Goal: Answer question/provide support: Ask a question

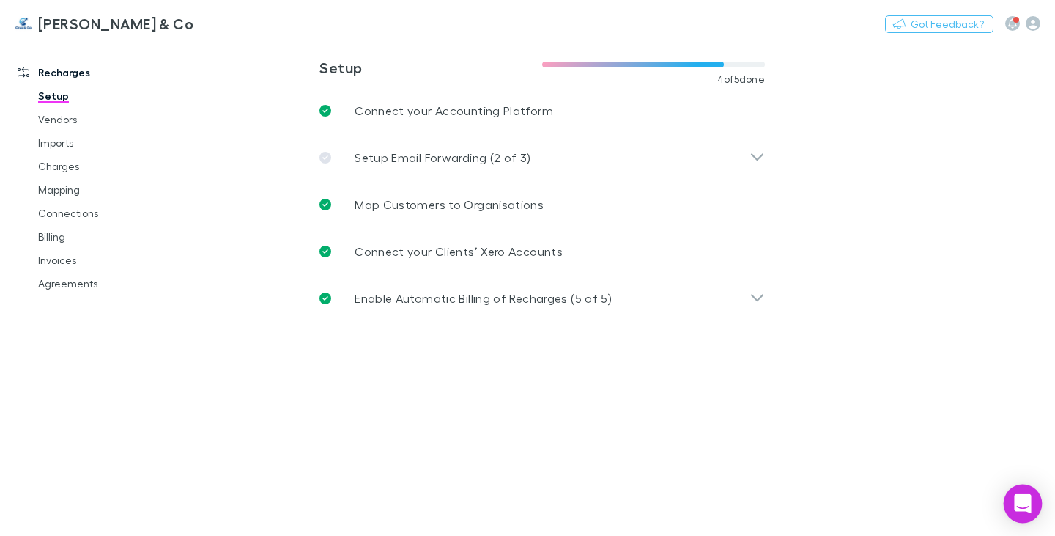
click at [1024, 506] on icon "Open Intercom Messenger" at bounding box center [1022, 503] width 17 height 19
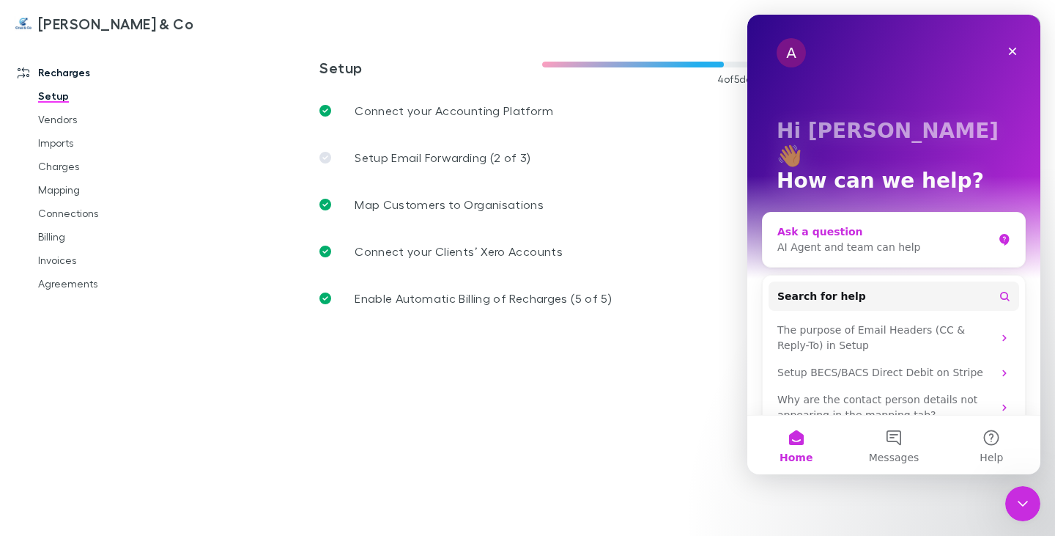
click at [841, 224] on div "Ask a question" at bounding box center [884, 231] width 215 height 15
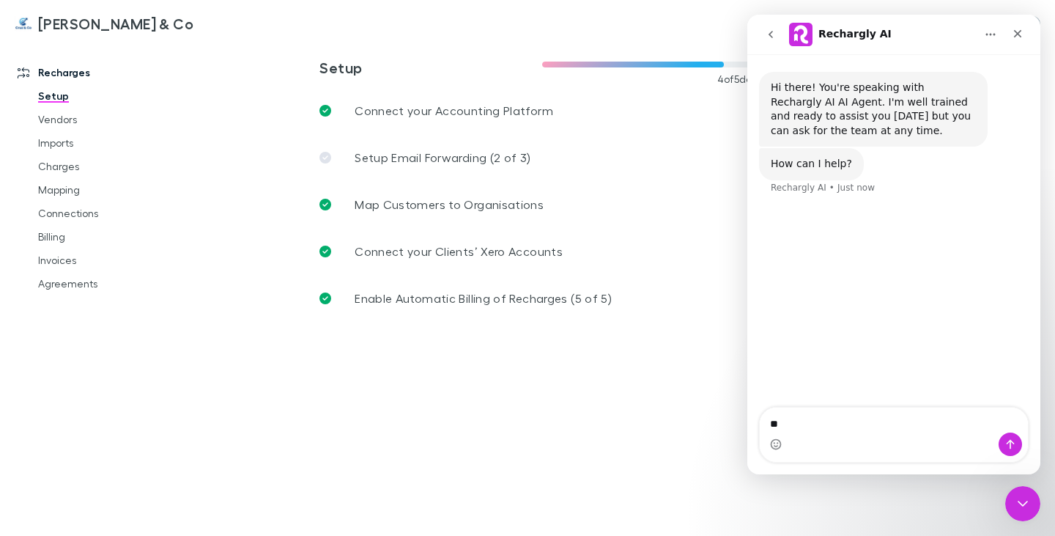
type textarea "*"
type textarea "**********"
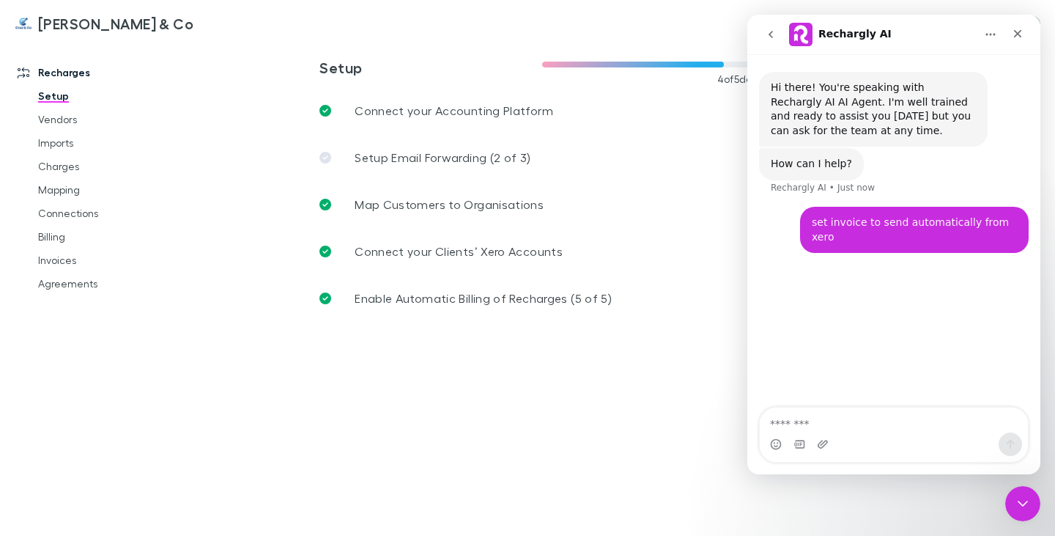
click at [911, 423] on textarea "Message…" at bounding box center [894, 419] width 268 height 25
click at [950, 232] on div "set invoice to send automatically from [PERSON_NAME] • Just now" at bounding box center [914, 230] width 229 height 46
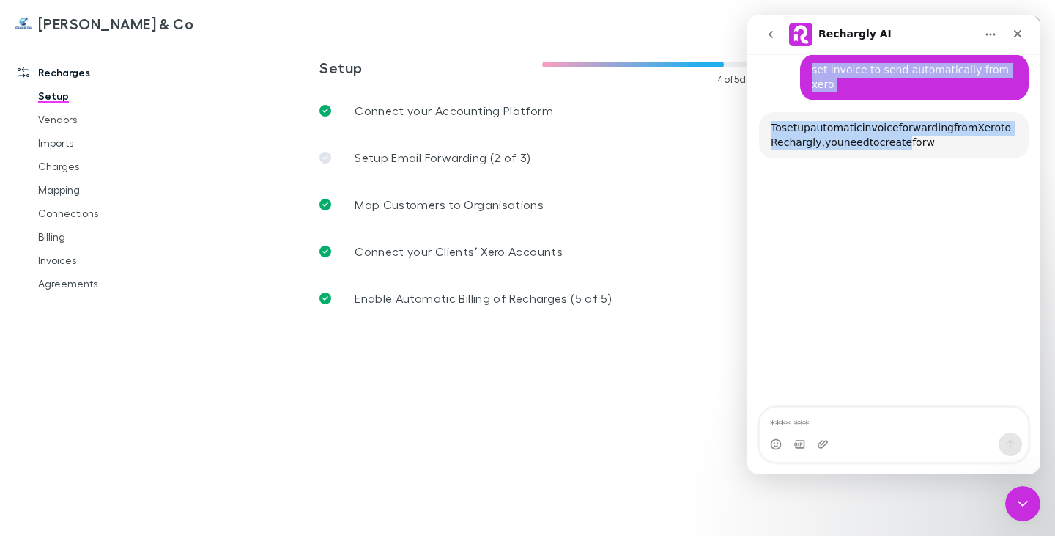
scroll to position [141, 0]
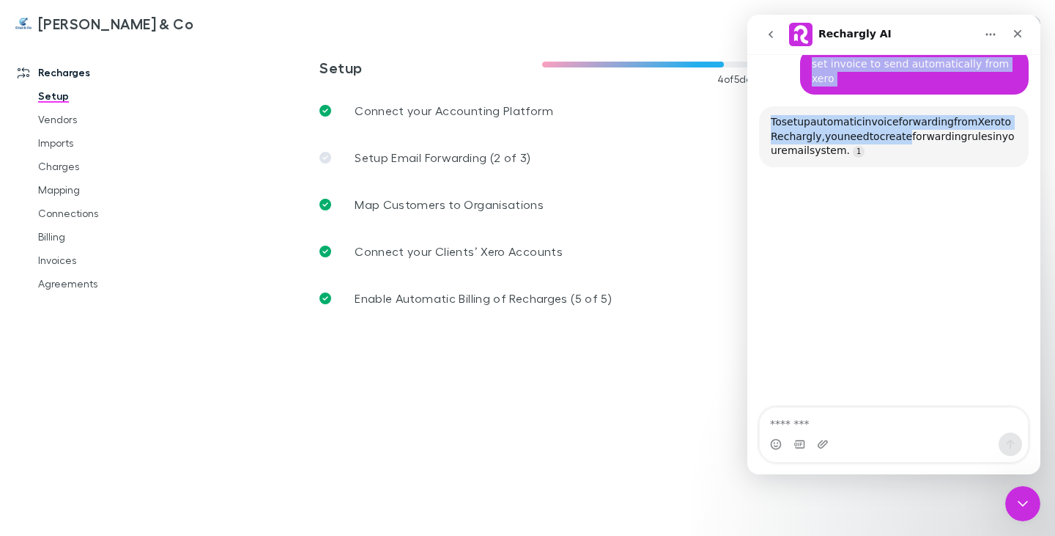
drag, startPoint x: 821, startPoint y: 223, endPoint x: 966, endPoint y: 213, distance: 145.4
click at [998, 217] on div "Hi there! You're speaking with Rechargly AI AI Agent. I'm well trained and read…" at bounding box center [893, 159] width 293 height 496
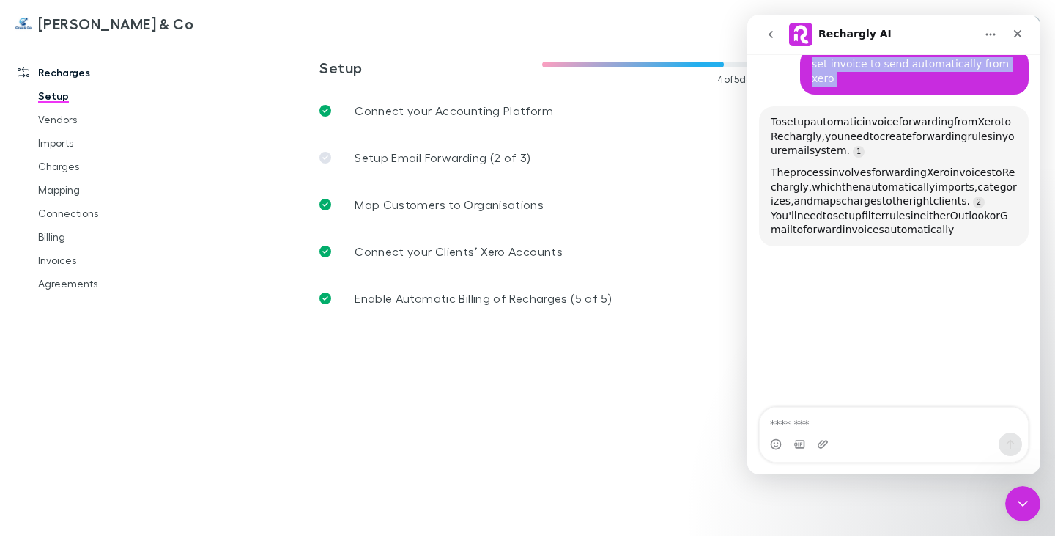
click at [907, 143] on div "To set up automatic invoice forwarding from Xero to Rechargly, you need to crea…" at bounding box center [894, 136] width 246 height 43
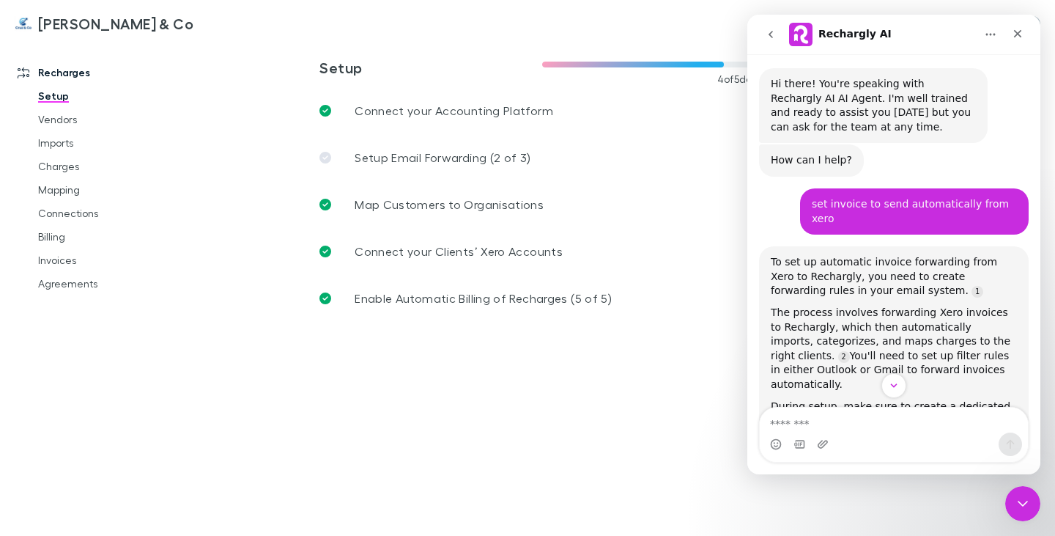
scroll to position [221, 0]
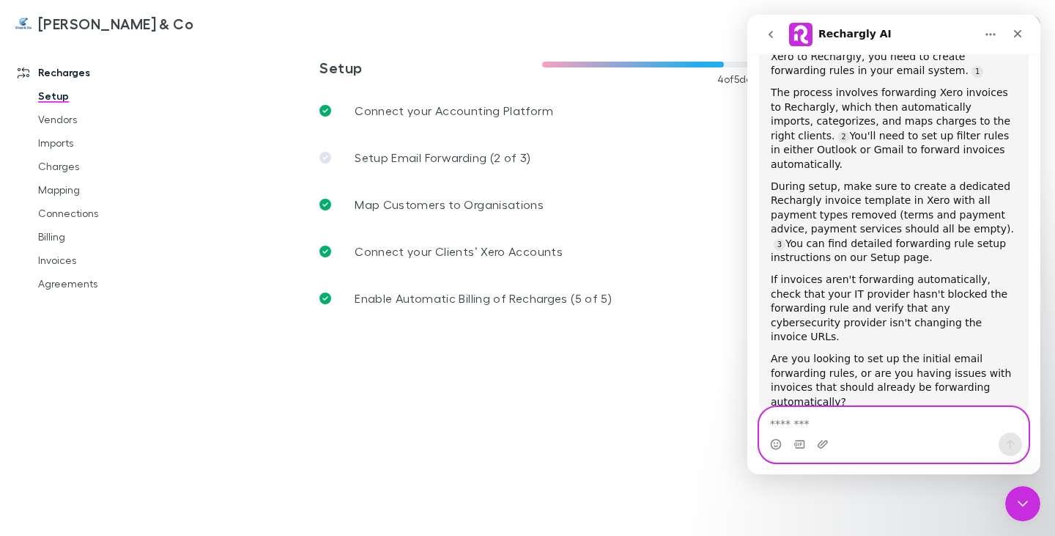
click at [834, 427] on textarea "Message…" at bounding box center [894, 419] width 268 height 25
type textarea "**********"
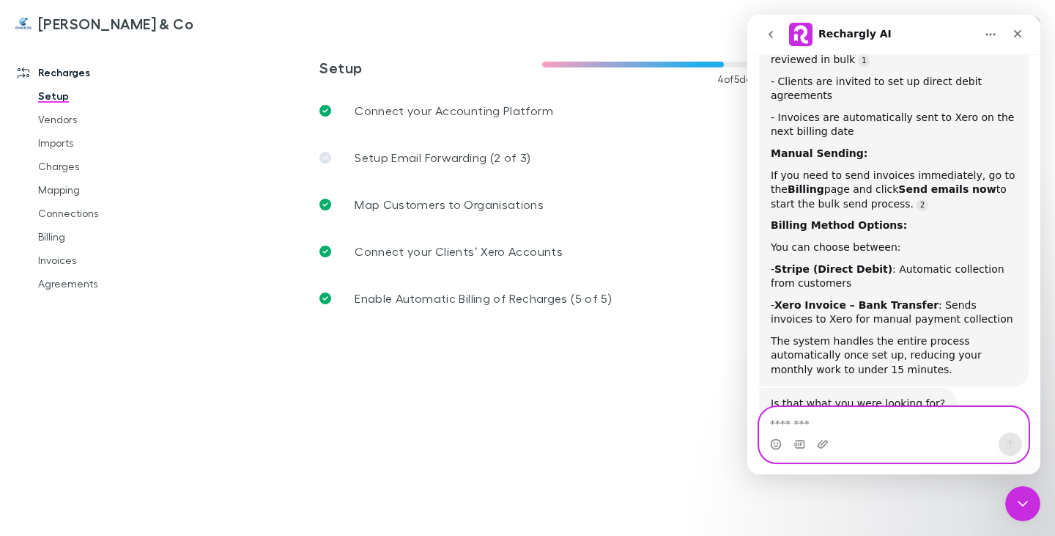
scroll to position [785, 0]
type textarea "**"
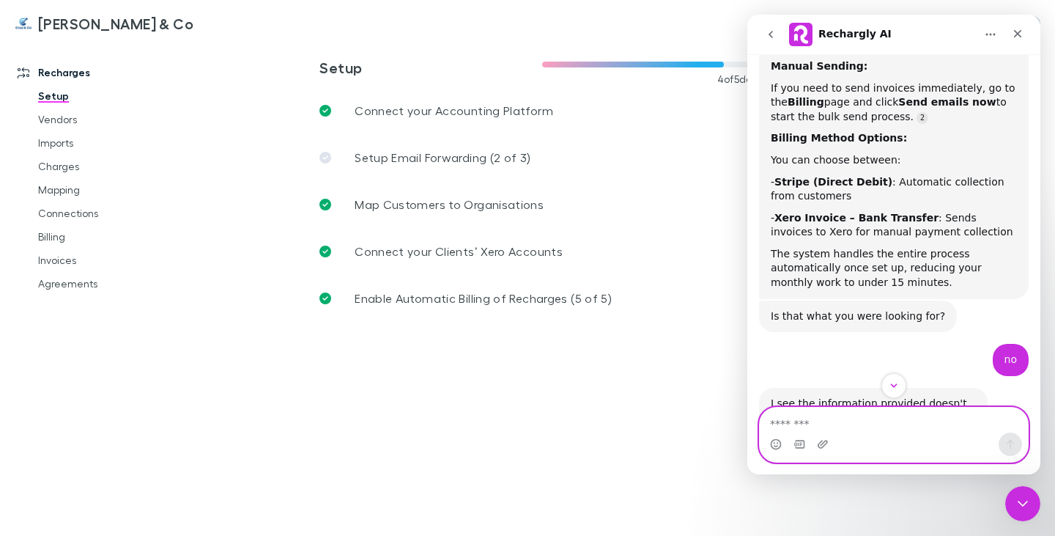
scroll to position [773, 0]
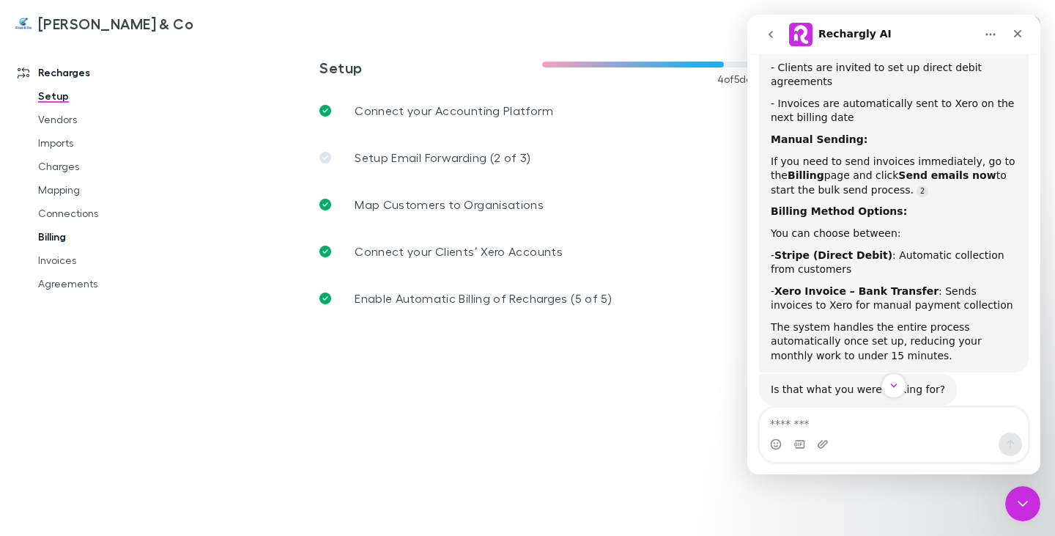
click at [81, 238] on link "Billing" at bounding box center [106, 236] width 166 height 23
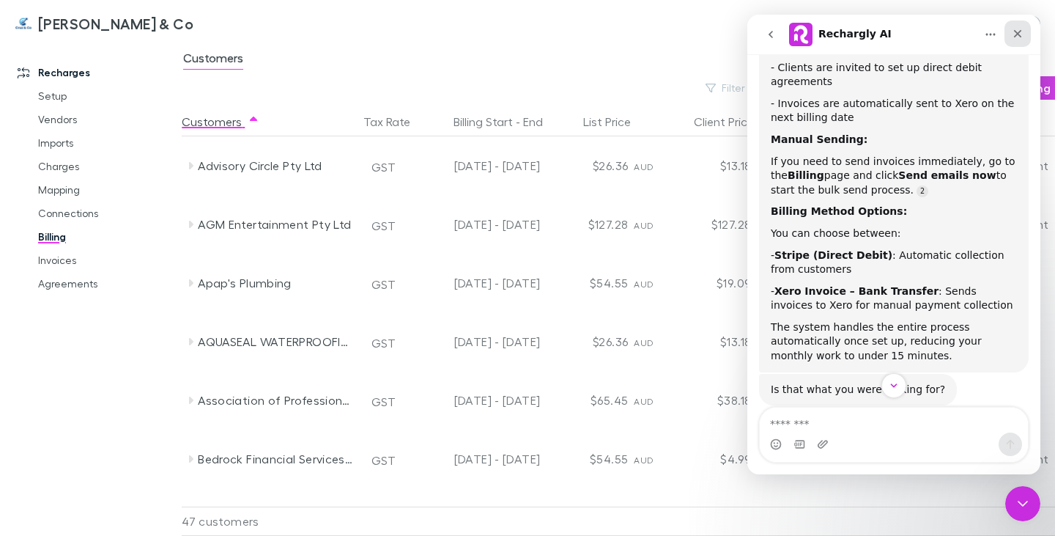
click at [1024, 32] on div "Close" at bounding box center [1018, 34] width 26 height 26
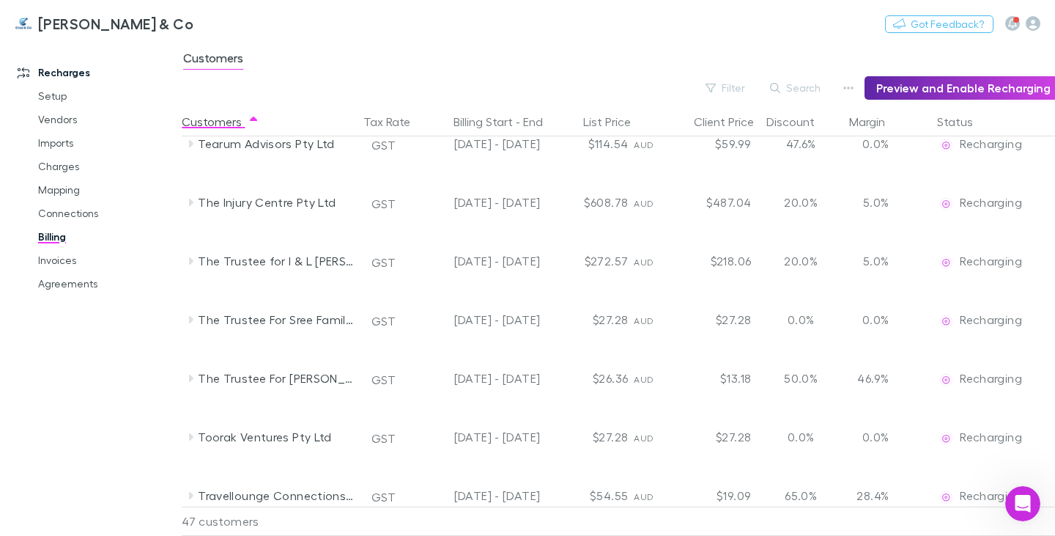
scroll to position [2176, 0]
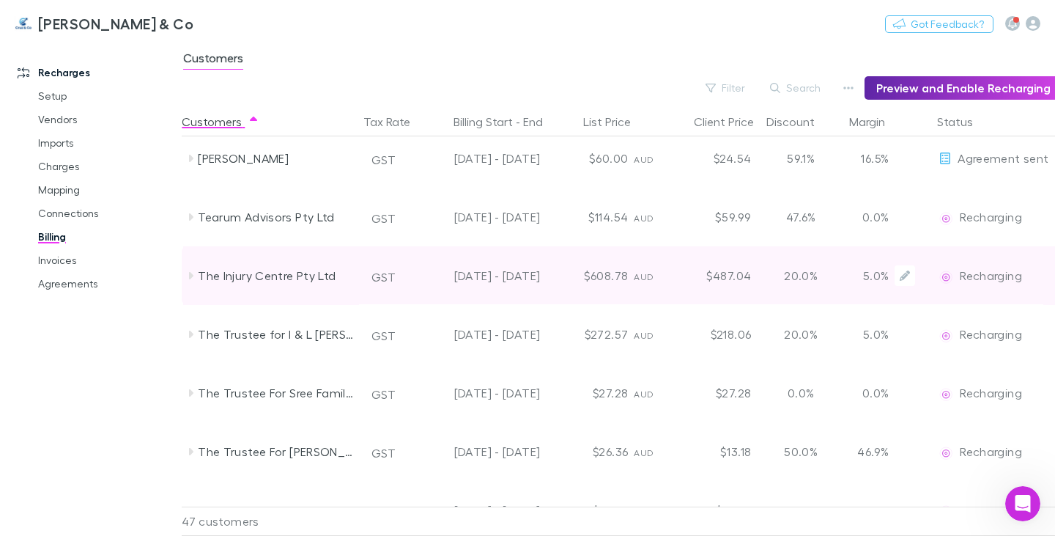
click at [271, 278] on div "The Injury Centre Pty Ltd" at bounding box center [275, 275] width 155 height 59
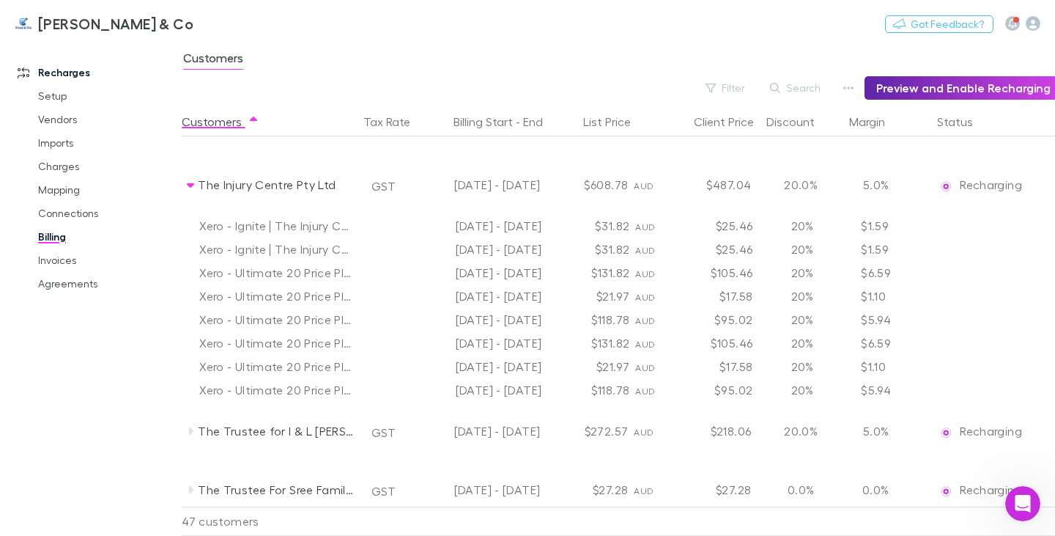
scroll to position [2249, 0]
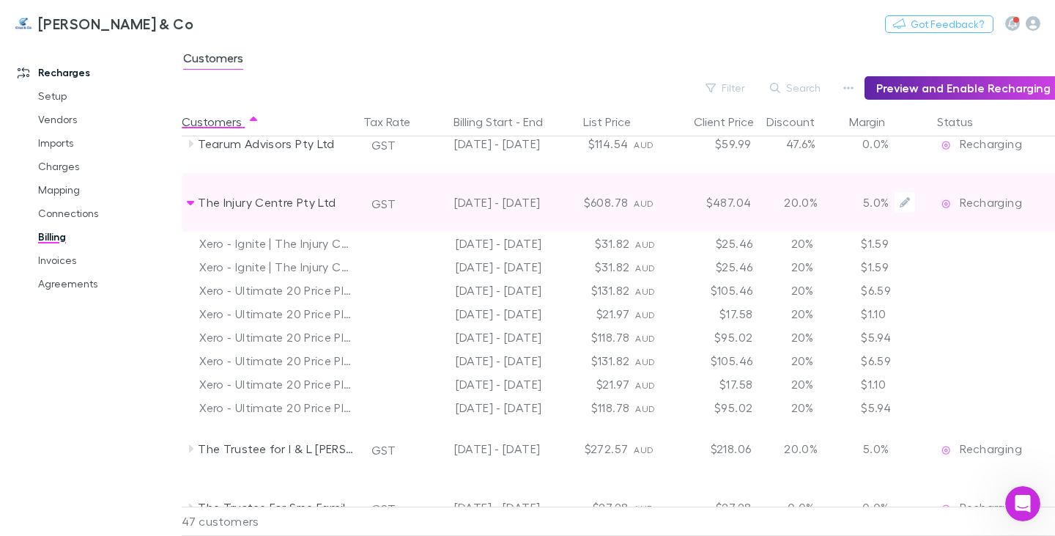
click at [278, 201] on div "The Injury Centre Pty Ltd" at bounding box center [275, 202] width 155 height 59
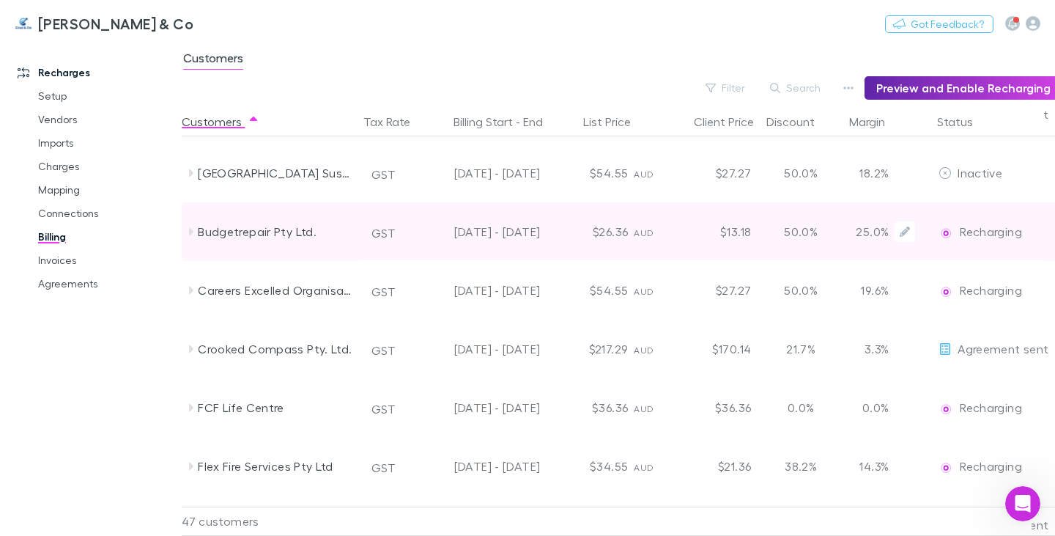
scroll to position [0, 0]
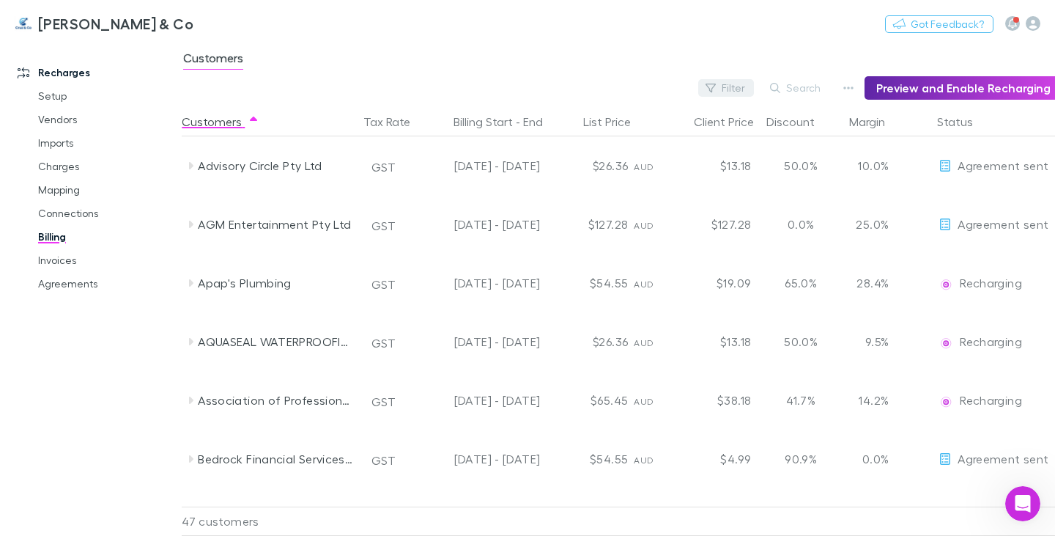
click at [730, 84] on button "Filter" at bounding box center [726, 88] width 56 height 18
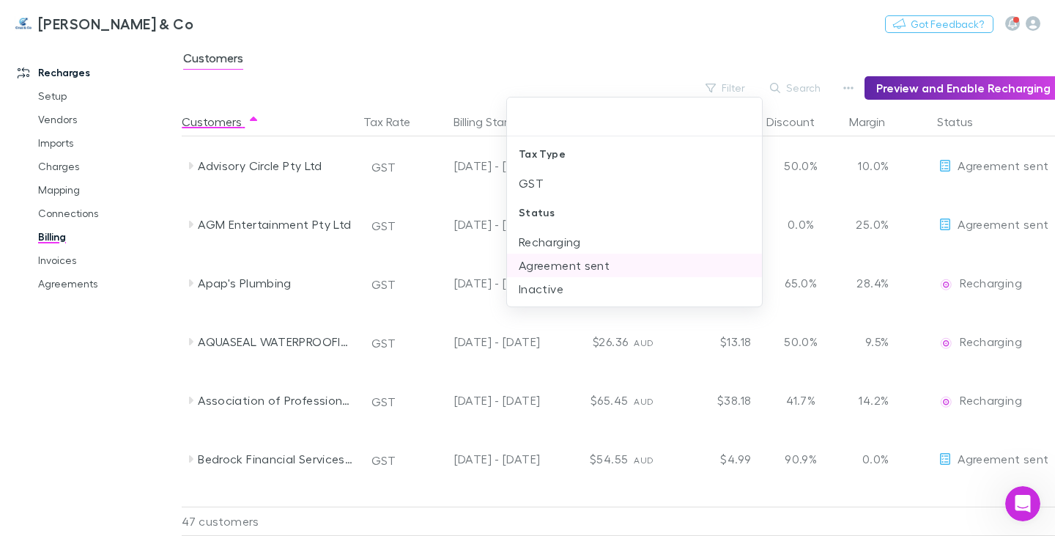
click at [585, 265] on li "Agreement sent" at bounding box center [634, 265] width 255 height 23
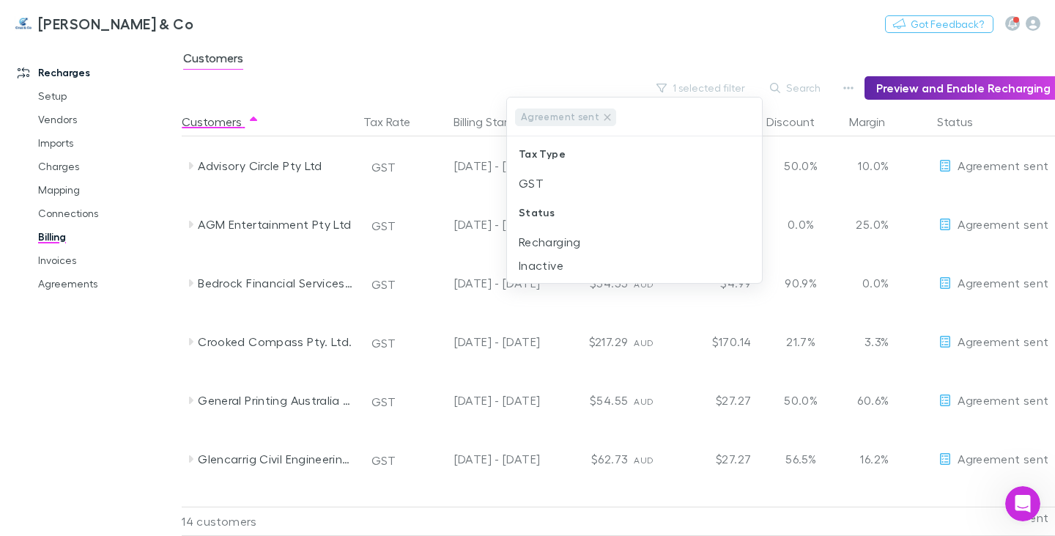
click at [615, 53] on div at bounding box center [527, 268] width 1055 height 536
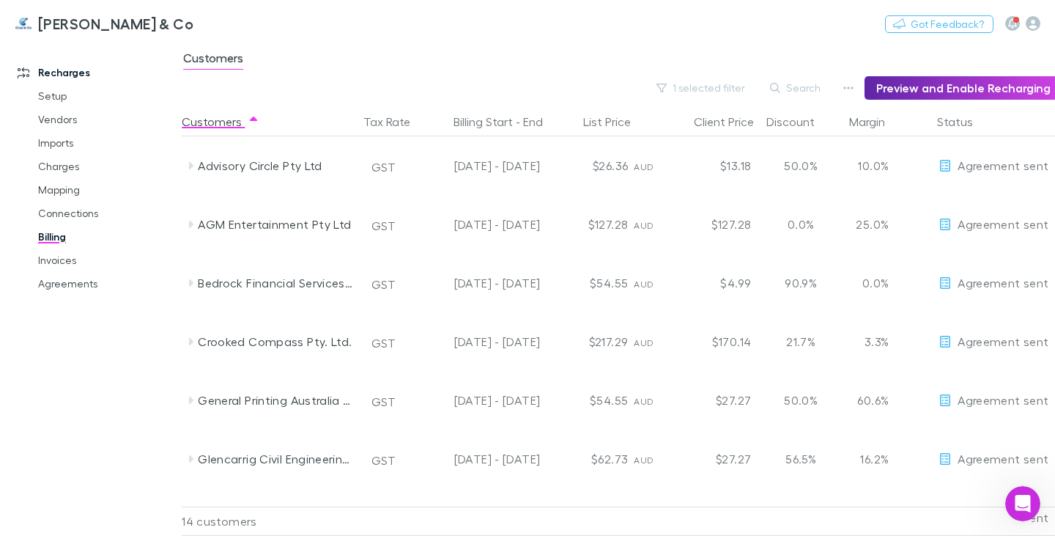
click at [1030, 498] on icon "Open Intercom Messenger" at bounding box center [1023, 504] width 24 height 24
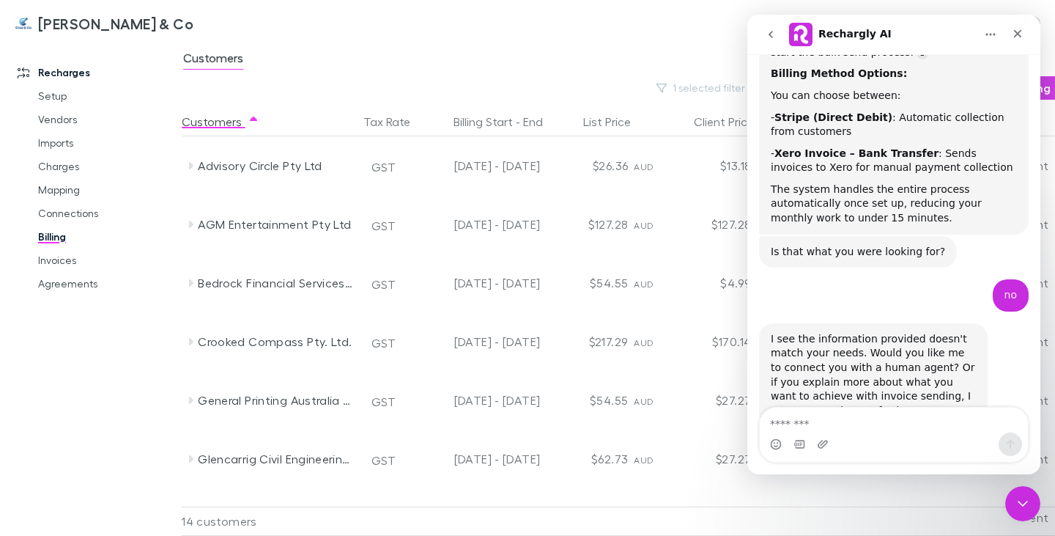
scroll to position [905, 0]
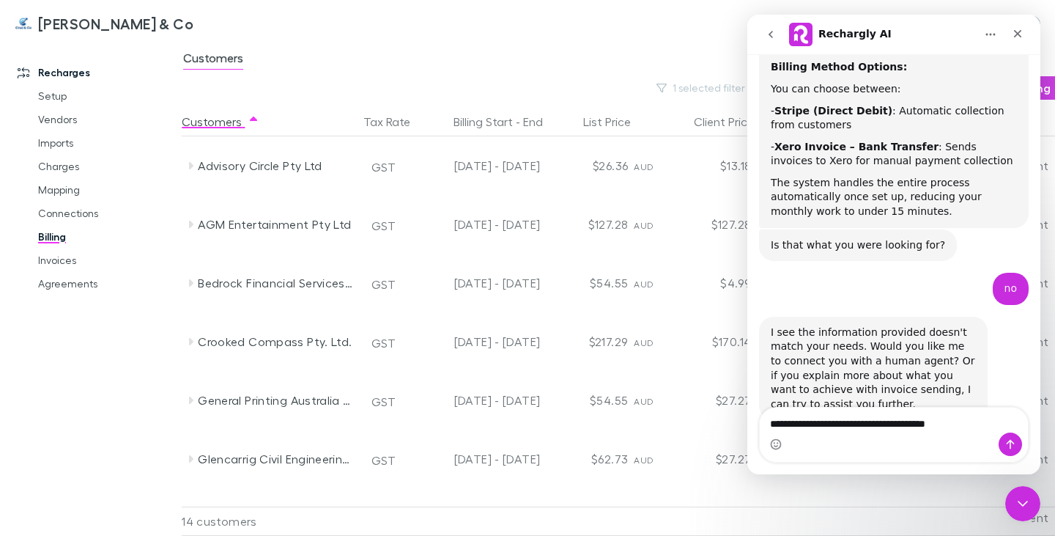
type textarea "**********"
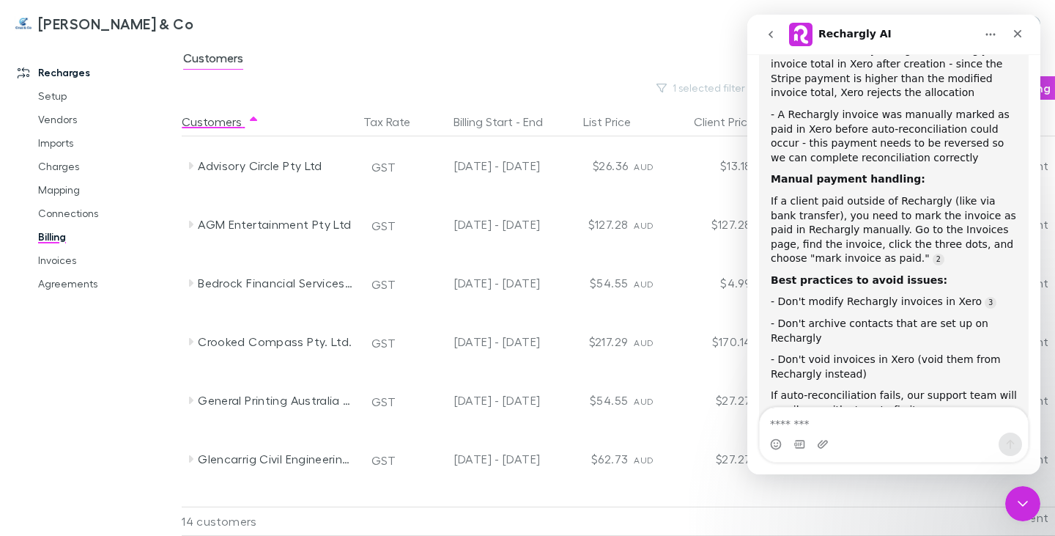
scroll to position [1465, 0]
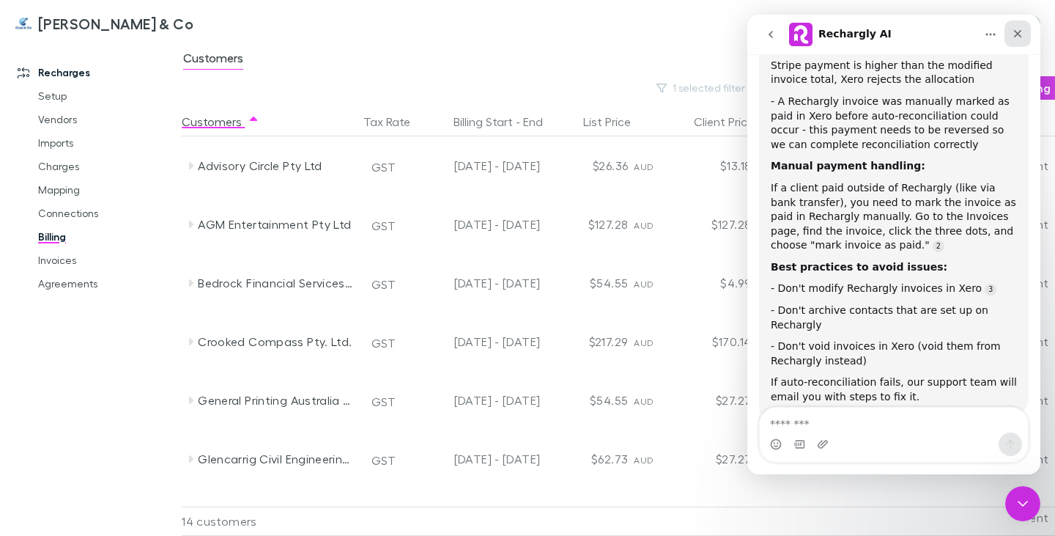
drag, startPoint x: 1029, startPoint y: 32, endPoint x: 1776, endPoint y: 47, distance: 747.5
click at [1029, 32] on div "Close" at bounding box center [1018, 34] width 26 height 26
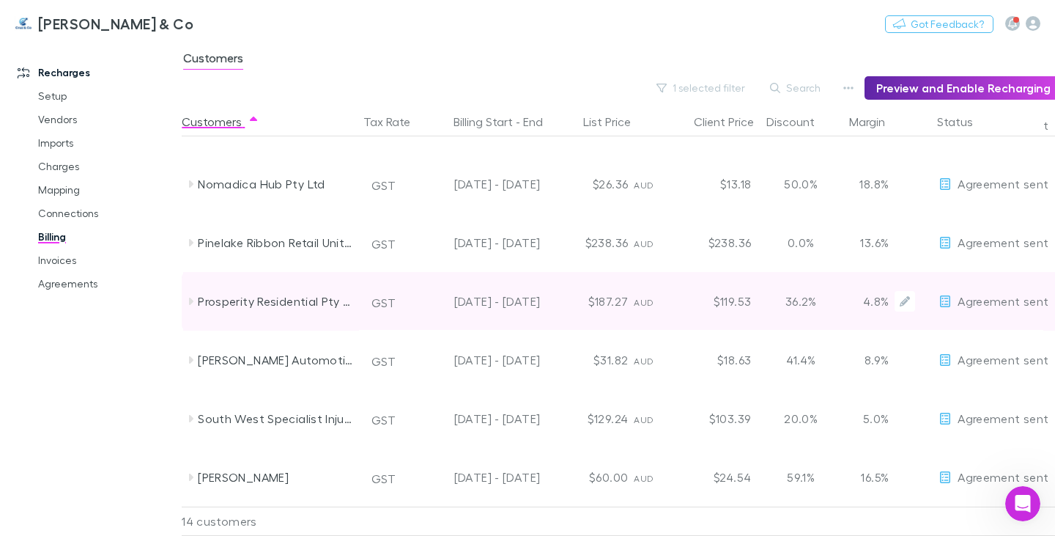
scroll to position [462, 0]
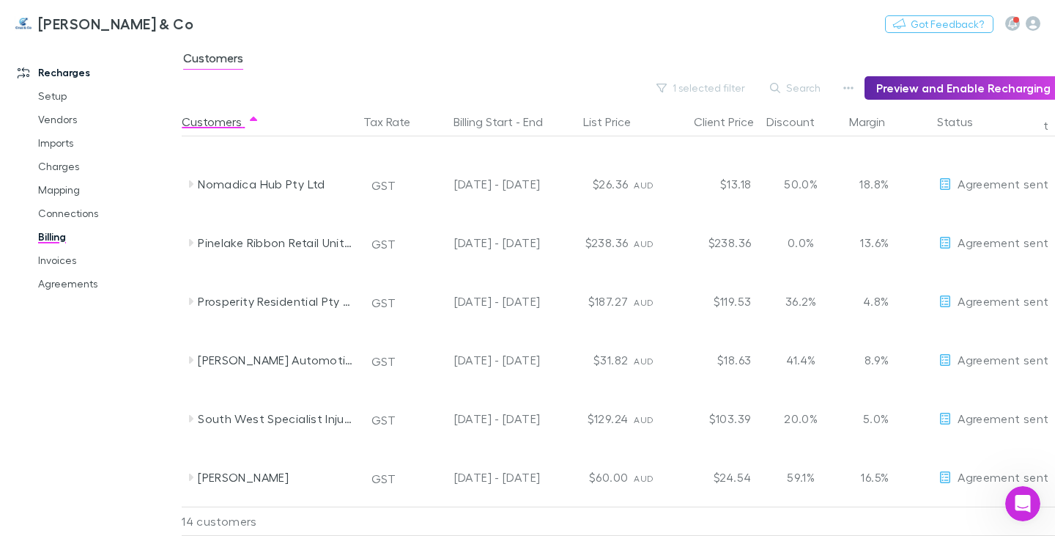
drag, startPoint x: 148, startPoint y: 481, endPoint x: 177, endPoint y: 317, distance: 166.6
click at [171, 286] on div "Recharges Setup Vendors Imports Charges Mapping Connections Billing Invoices Ag…" at bounding box center [96, 284] width 193 height 477
drag, startPoint x: 984, startPoint y: 482, endPoint x: 126, endPoint y: 358, distance: 866.9
click at [126, 358] on div "Recharges Setup Vendors Imports Charges Mapping Connections Billing Invoices Ag…" at bounding box center [527, 288] width 1055 height 495
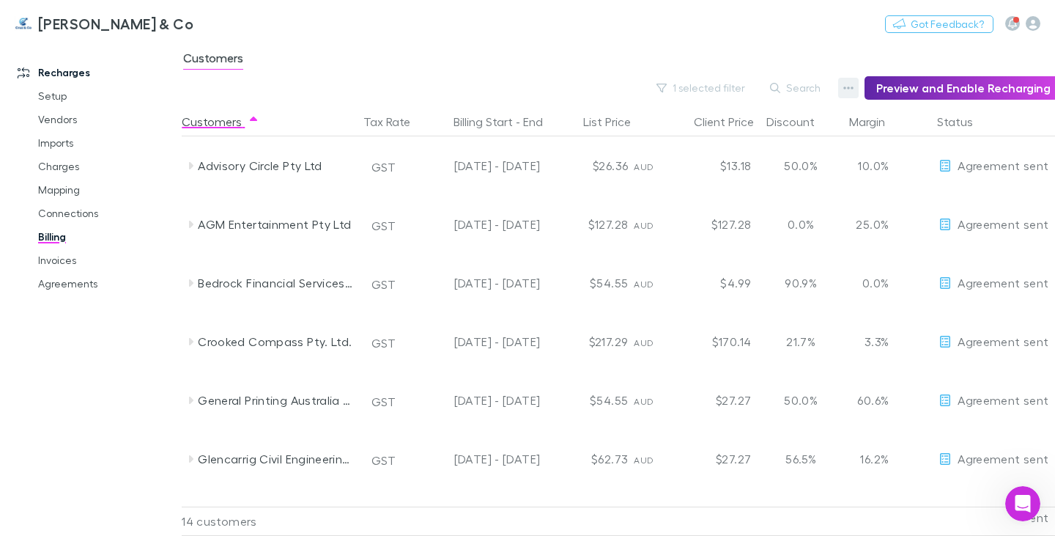
click at [854, 87] on icon "button" at bounding box center [848, 88] width 10 height 12
click at [849, 87] on div at bounding box center [527, 268] width 1055 height 536
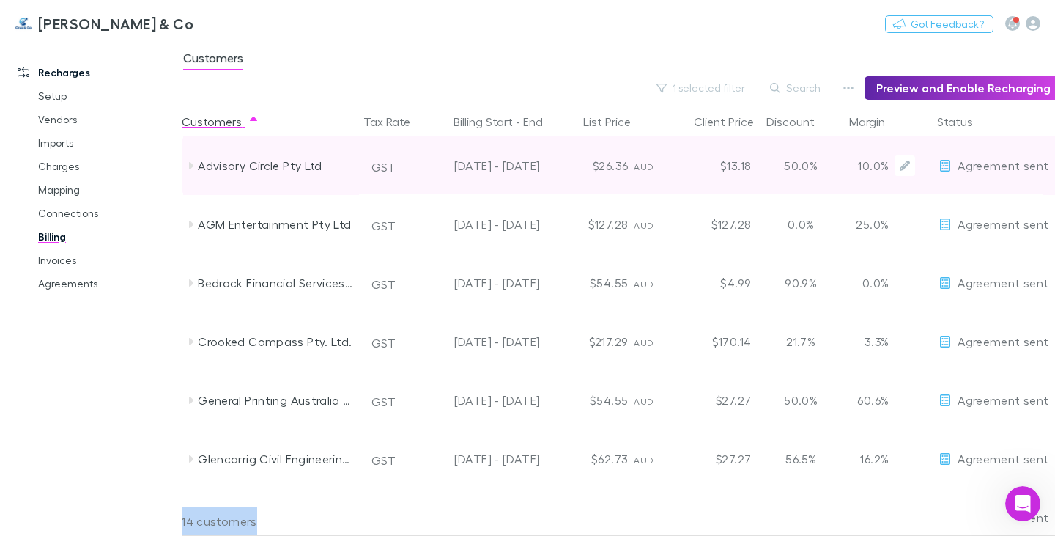
drag, startPoint x: 925, startPoint y: 515, endPoint x: 192, endPoint y: 158, distance: 815.3
click at [192, 158] on div "Customers Tax Rate Billing Start - End List Price Client Price Discount Margin …" at bounding box center [618, 321] width 873 height 429
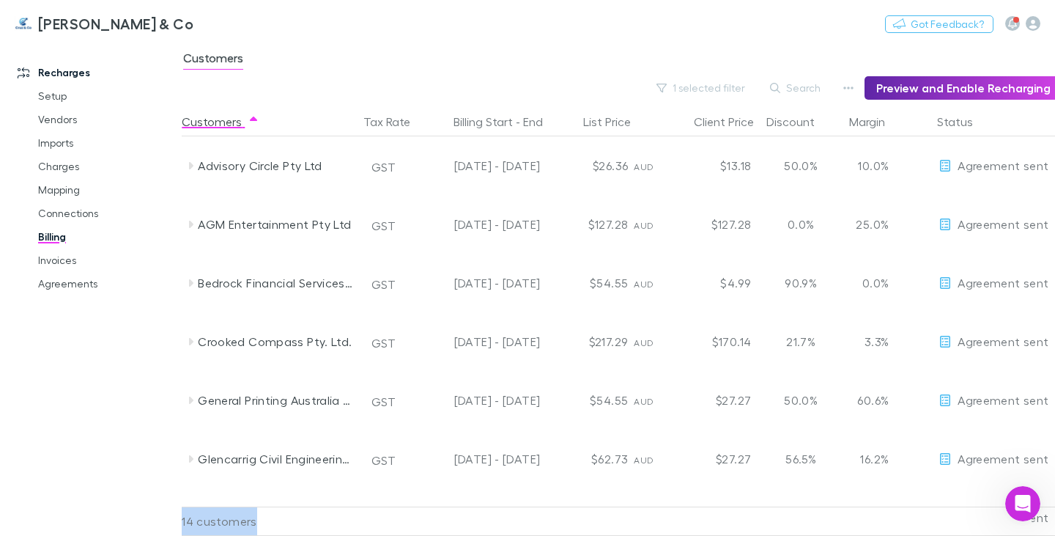
click at [416, 517] on div at bounding box center [479, 520] width 132 height 29
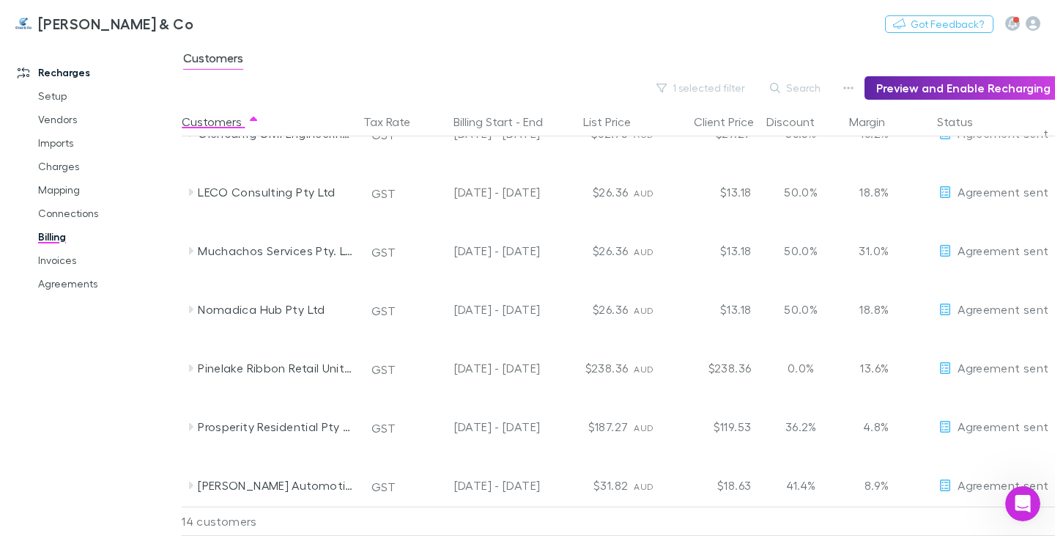
scroll to position [366, 0]
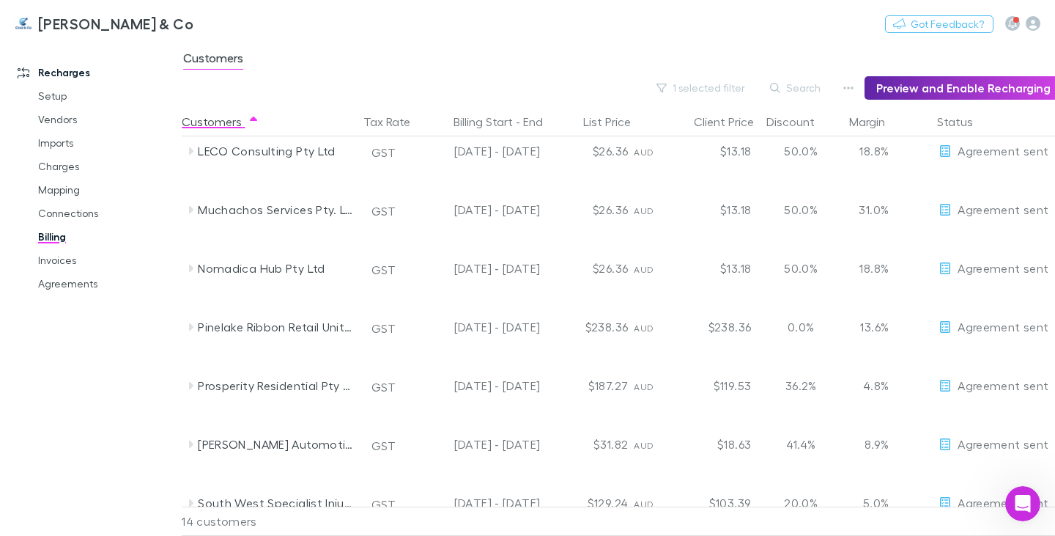
click at [77, 434] on div "Recharges Setup Vendors Imports Charges Mapping Connections Billing Invoices Ag…" at bounding box center [96, 284] width 193 height 477
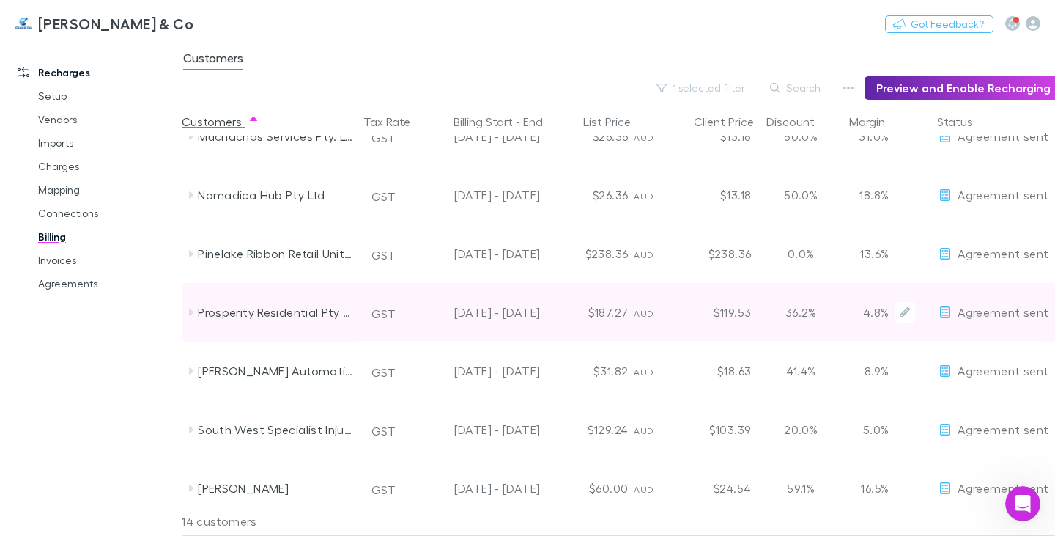
scroll to position [1, 0]
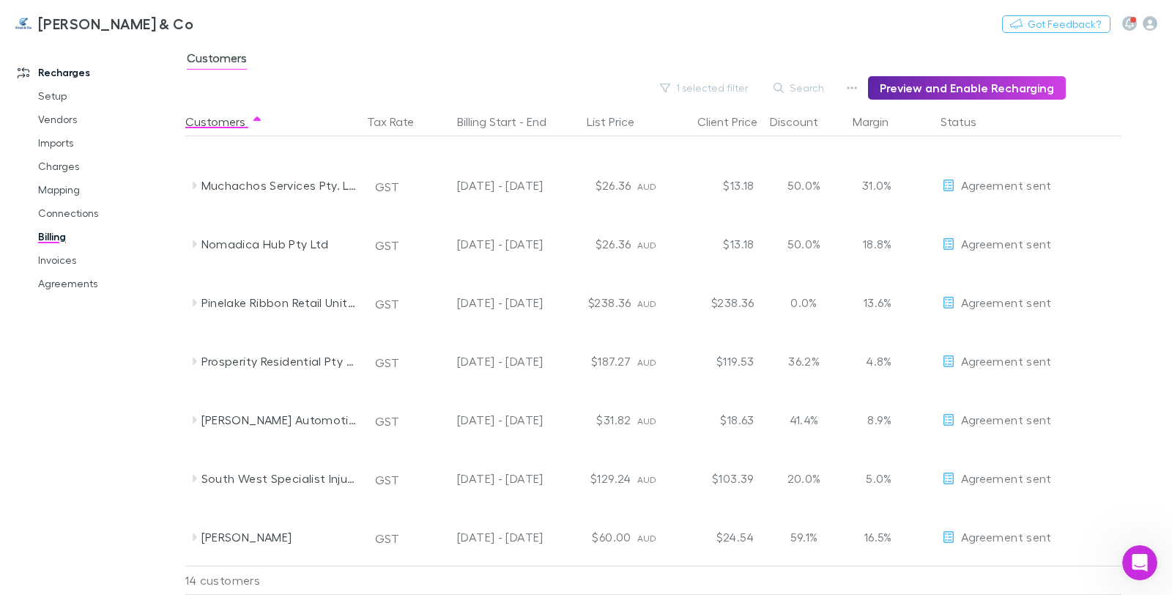
click at [122, 440] on div "Recharges Setup Vendors Imports Charges Mapping Connections Billing Invoices Ag…" at bounding box center [99, 315] width 198 height 538
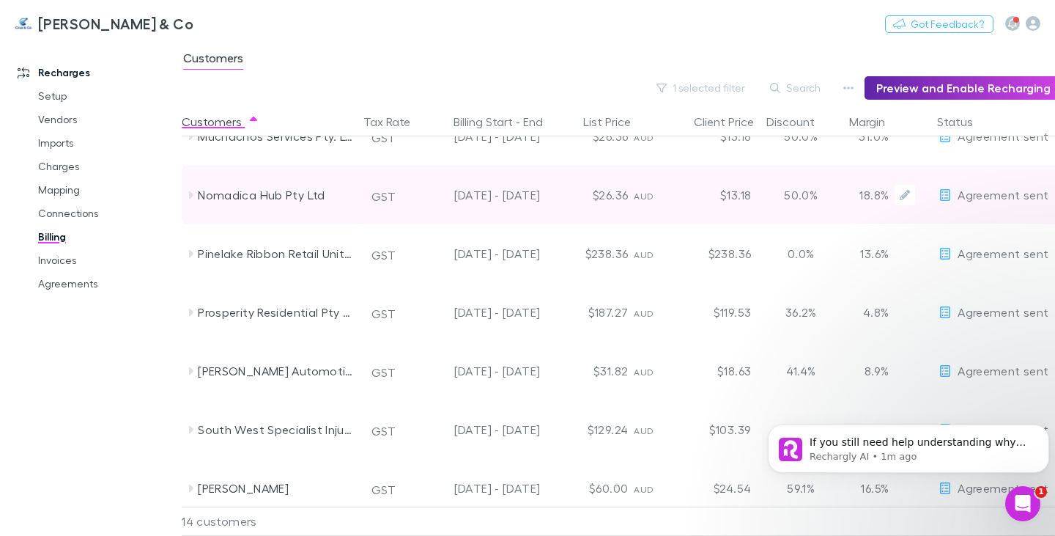
scroll to position [462, 0]
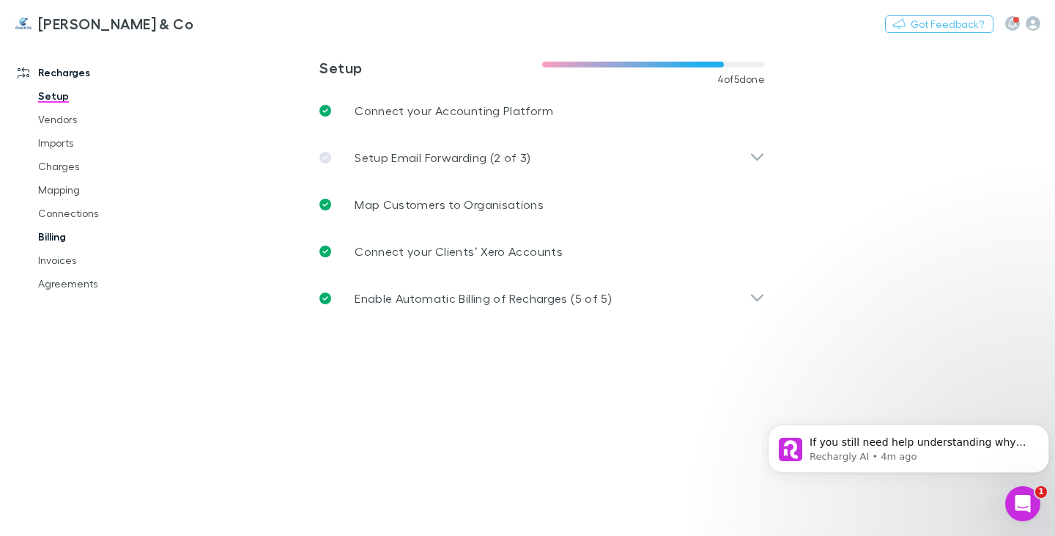
click at [75, 234] on link "Billing" at bounding box center [106, 236] width 166 height 23
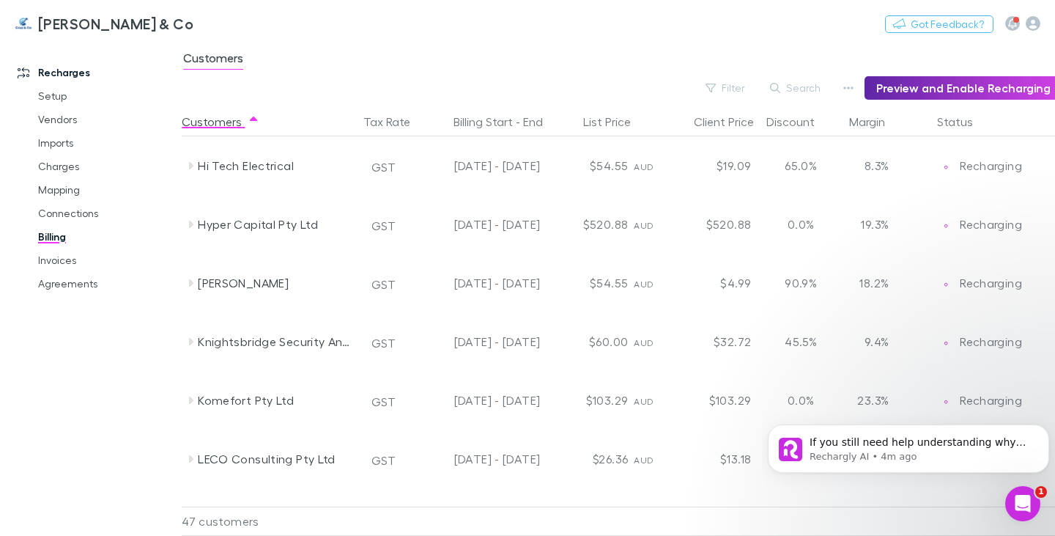
scroll to position [1026, 0]
